Goal: Task Accomplishment & Management: Complete application form

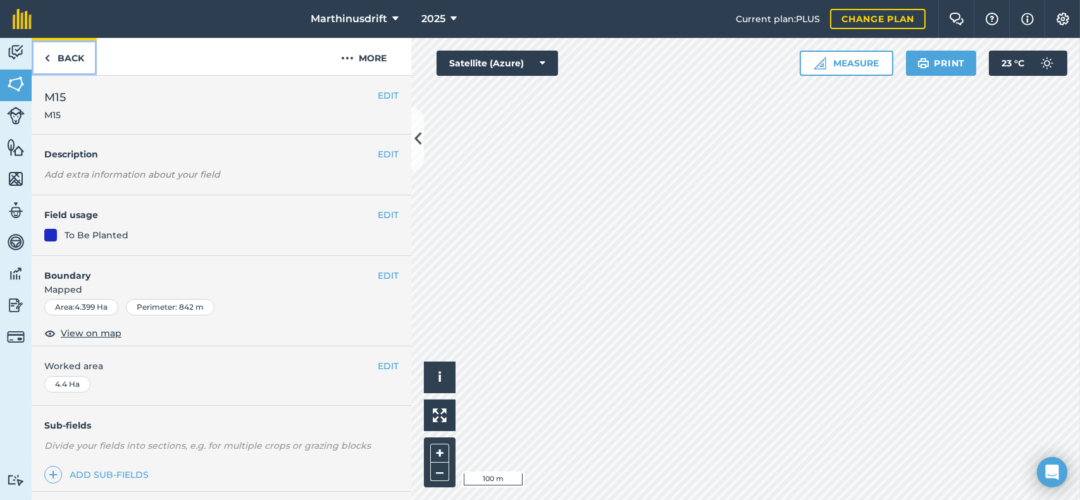
click at [68, 58] on link "Back" at bounding box center [64, 56] width 65 height 37
click at [13, 55] on img at bounding box center [16, 52] width 18 height 19
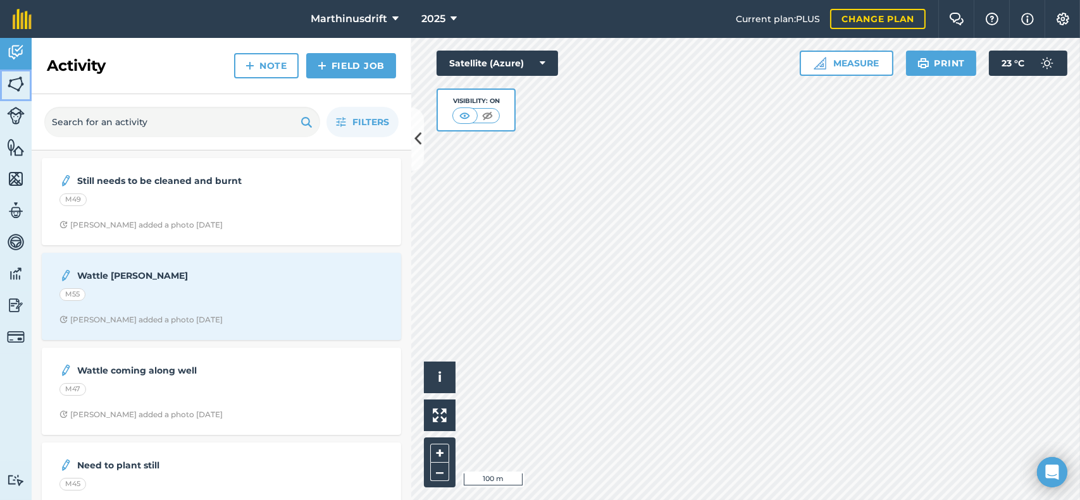
click at [12, 80] on img at bounding box center [16, 84] width 18 height 19
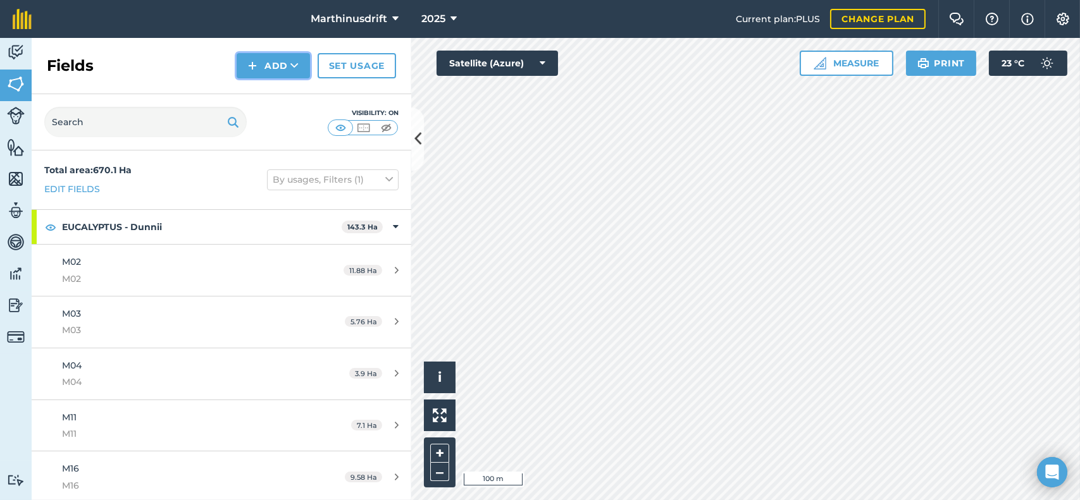
click at [281, 65] on button "Add" at bounding box center [273, 65] width 73 height 25
click at [280, 96] on link "Draw" at bounding box center [274, 94] width 70 height 28
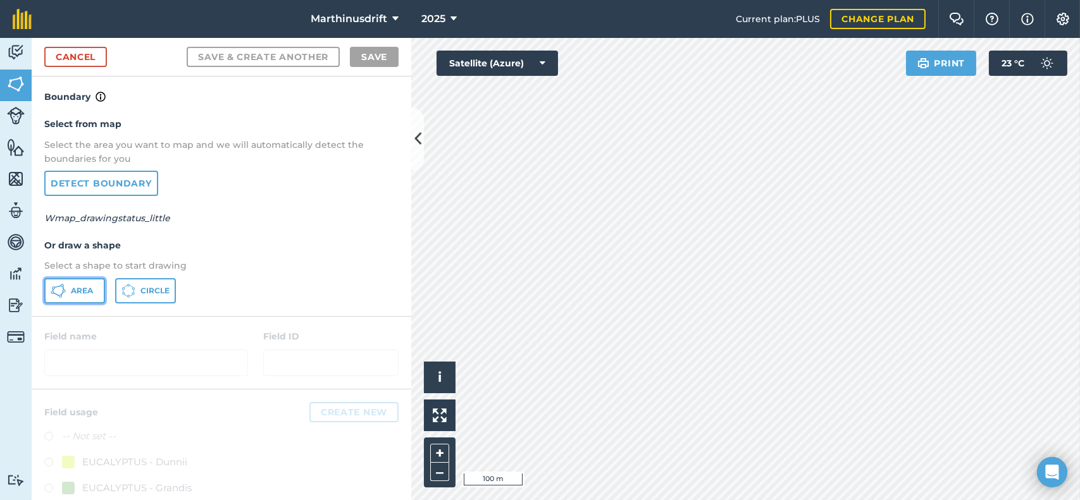
click at [78, 286] on span "Area" at bounding box center [82, 291] width 22 height 10
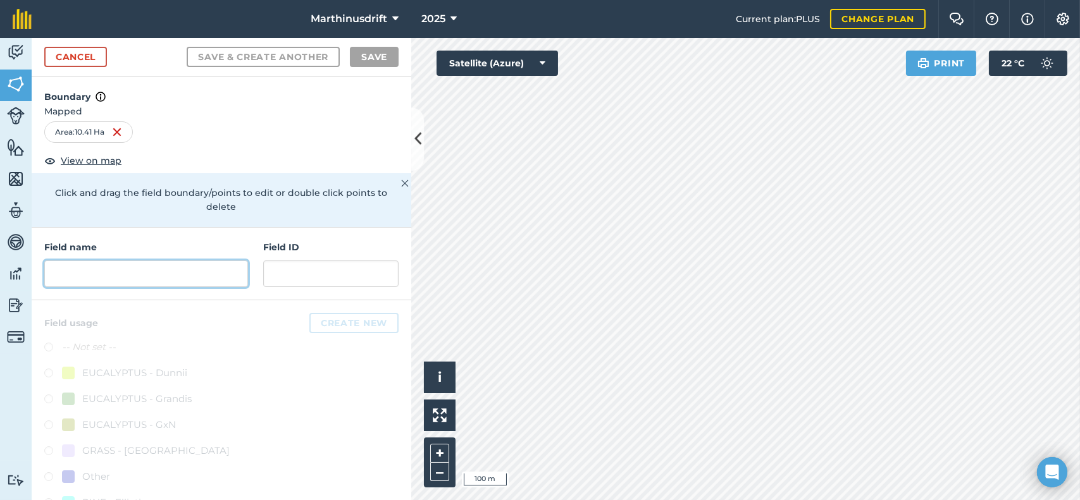
click at [159, 277] on input "text" at bounding box center [146, 274] width 204 height 27
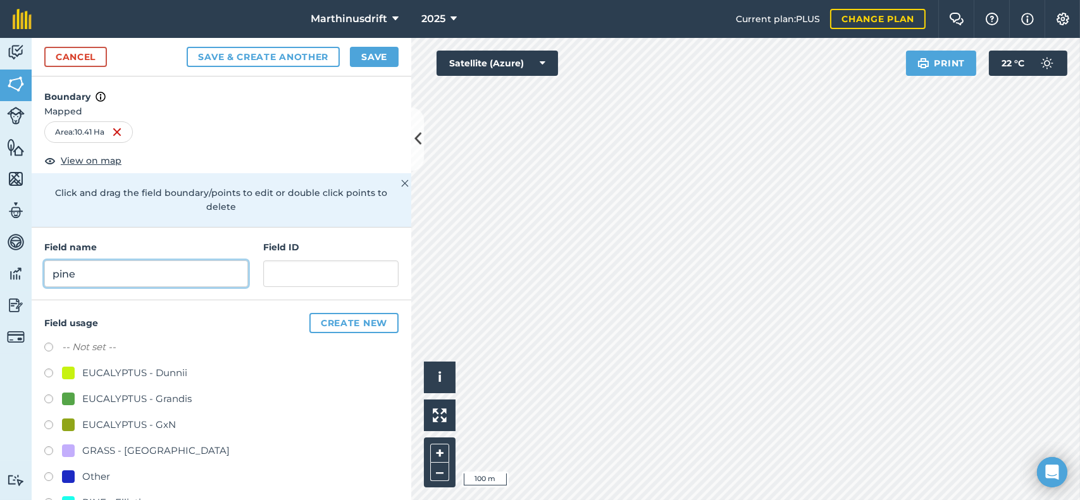
type input "pine"
click at [281, 275] on input "text" at bounding box center [330, 274] width 135 height 27
type input "pine"
click at [370, 52] on button "Save" at bounding box center [374, 57] width 49 height 20
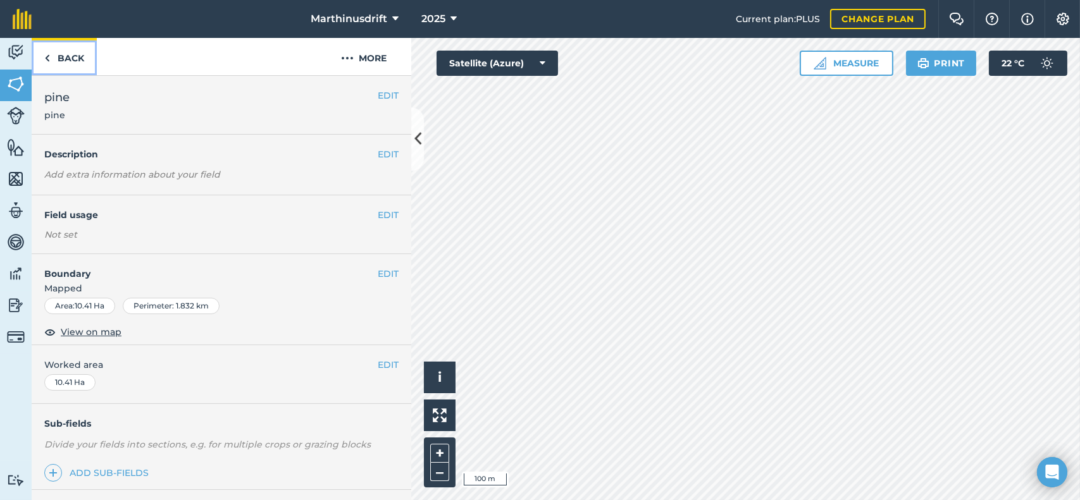
click at [71, 60] on link "Back" at bounding box center [64, 56] width 65 height 37
